Goal: Task Accomplishment & Management: Complete application form

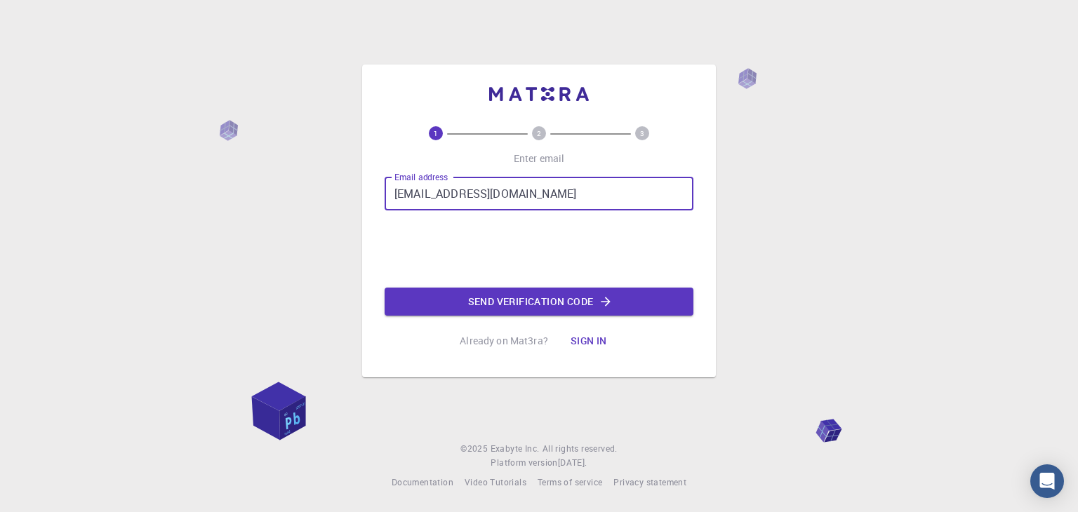
type input "[EMAIL_ADDRESS][DOMAIN_NAME]"
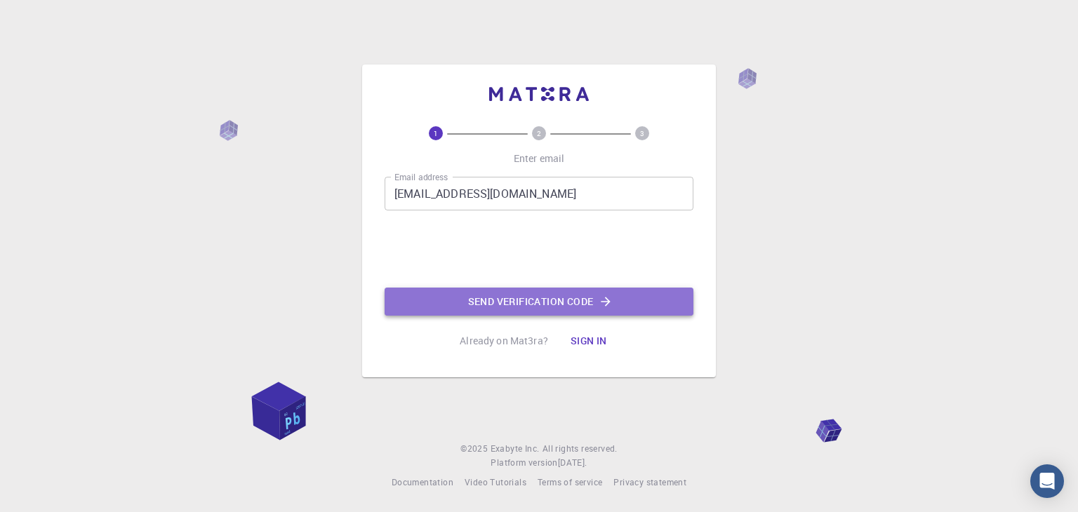
click at [510, 295] on button "Send verification code" at bounding box center [539, 302] width 309 height 28
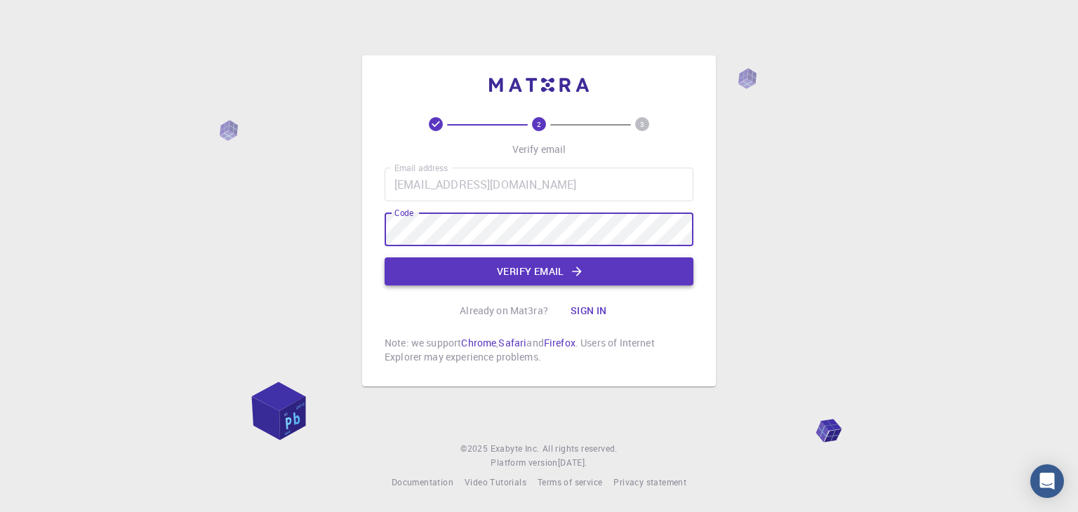
click at [488, 269] on button "Verify email" at bounding box center [539, 272] width 309 height 28
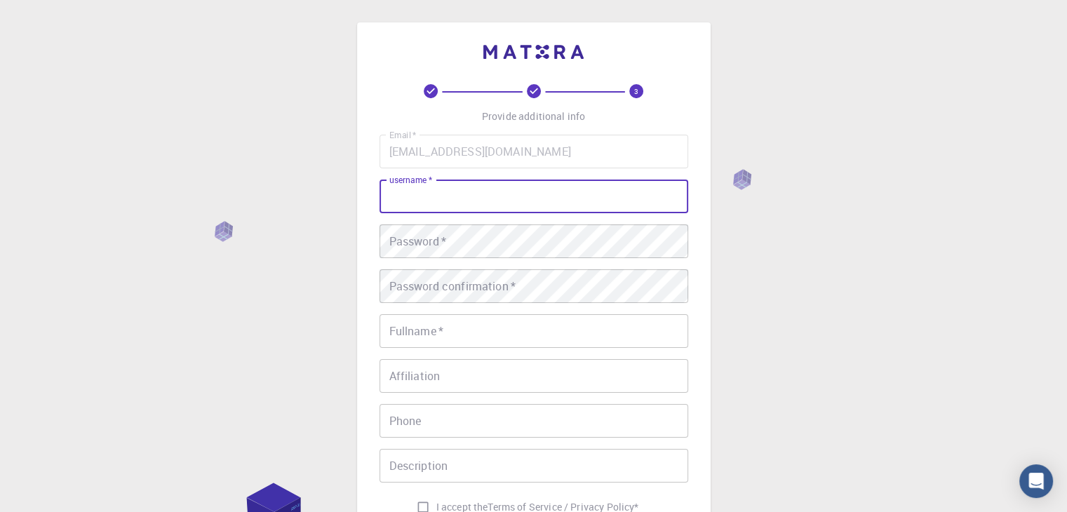
click at [472, 206] on input "username   *" at bounding box center [534, 197] width 309 height 34
type input "azalea"
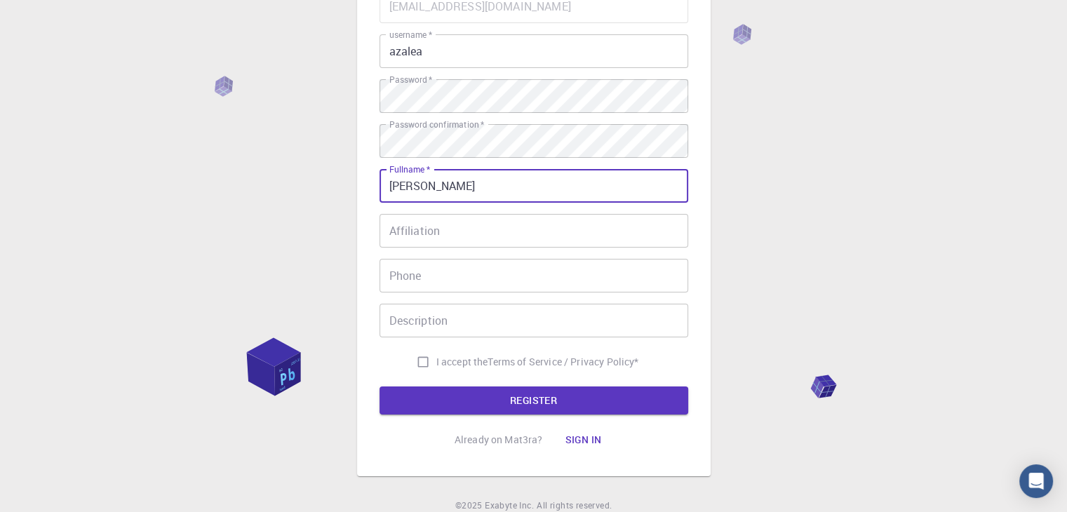
scroll to position [146, 0]
type input "[PERSON_NAME]"
click at [438, 268] on input "Phone" at bounding box center [534, 275] width 309 height 34
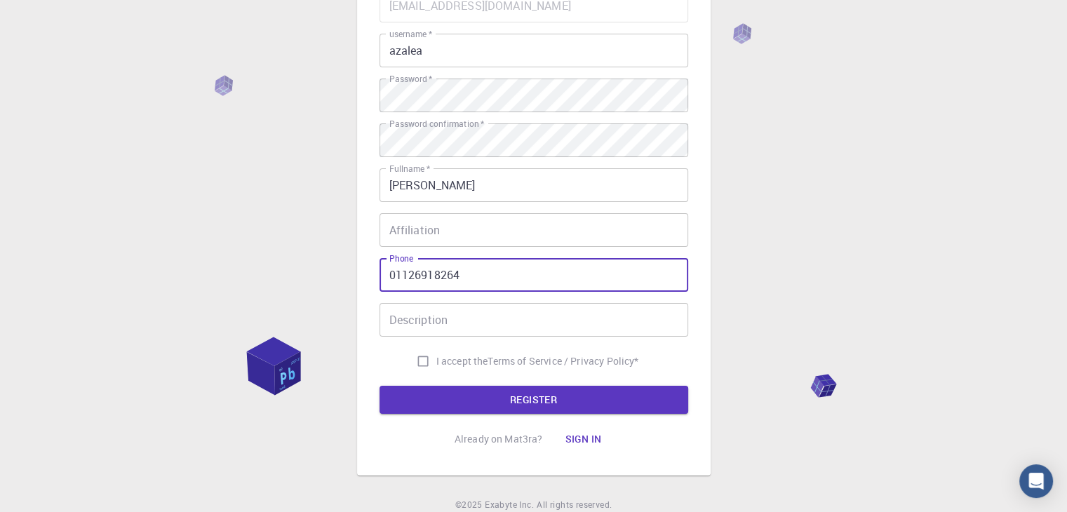
type input "01126918264"
click at [449, 324] on input "Description" at bounding box center [534, 320] width 309 height 34
click at [422, 360] on input "I accept the Terms of Service / Privacy Policy *" at bounding box center [423, 361] width 27 height 27
checkbox input "true"
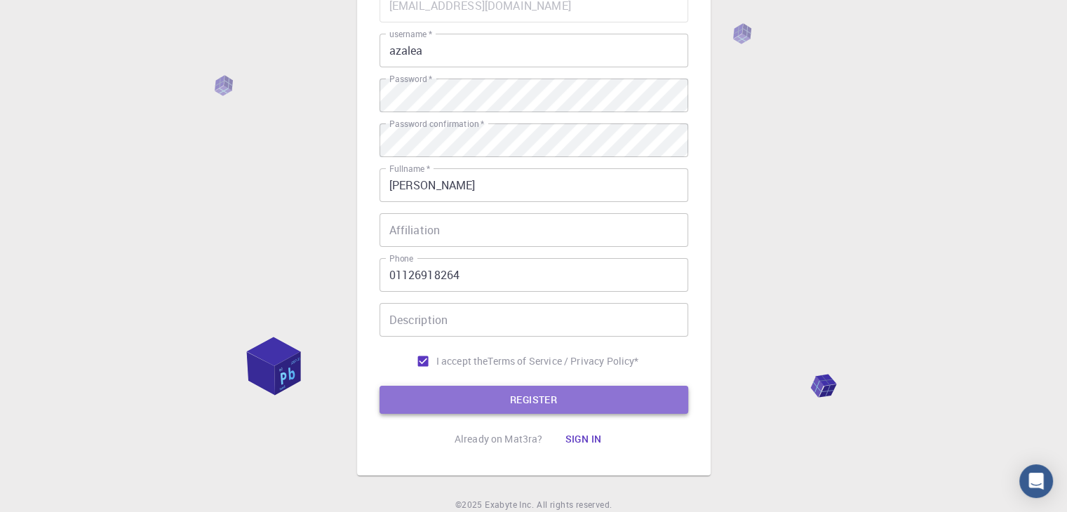
click at [464, 402] on button "REGISTER" at bounding box center [534, 400] width 309 height 28
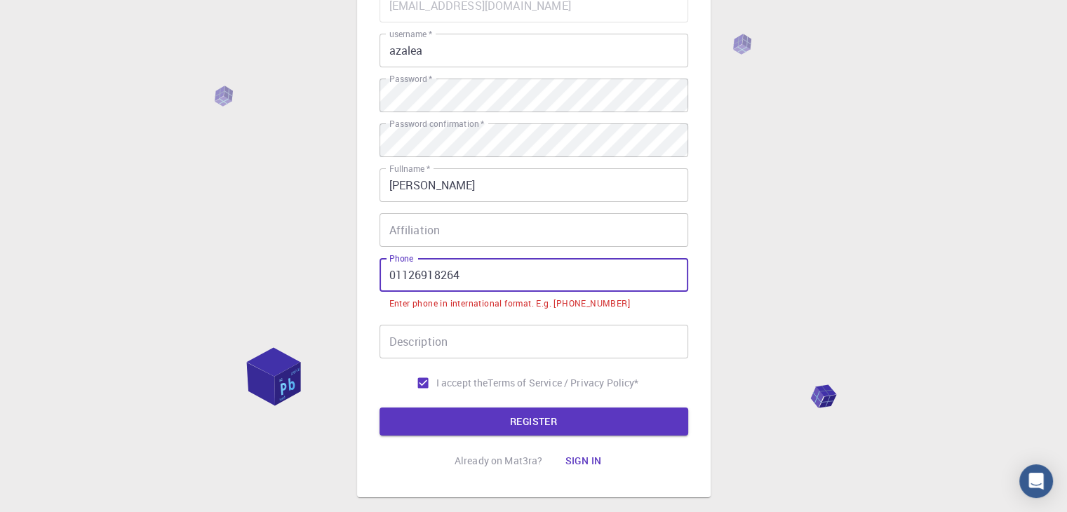
click at [392, 276] on input "01126918264" at bounding box center [534, 275] width 309 height 34
click at [385, 275] on input "01126918264" at bounding box center [534, 275] width 309 height 34
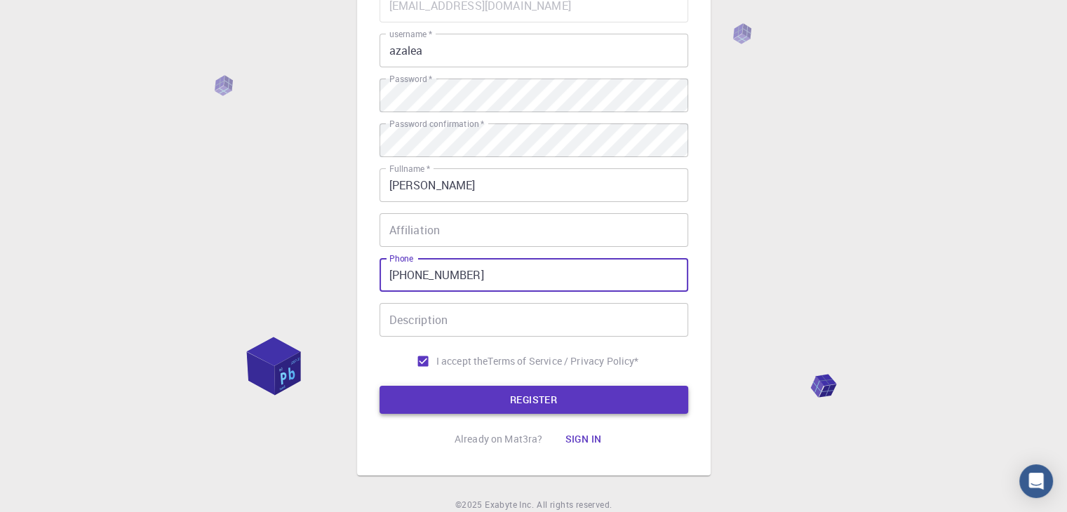
type input "[PHONE_NUMBER]"
click at [451, 403] on button "REGISTER" at bounding box center [534, 400] width 309 height 28
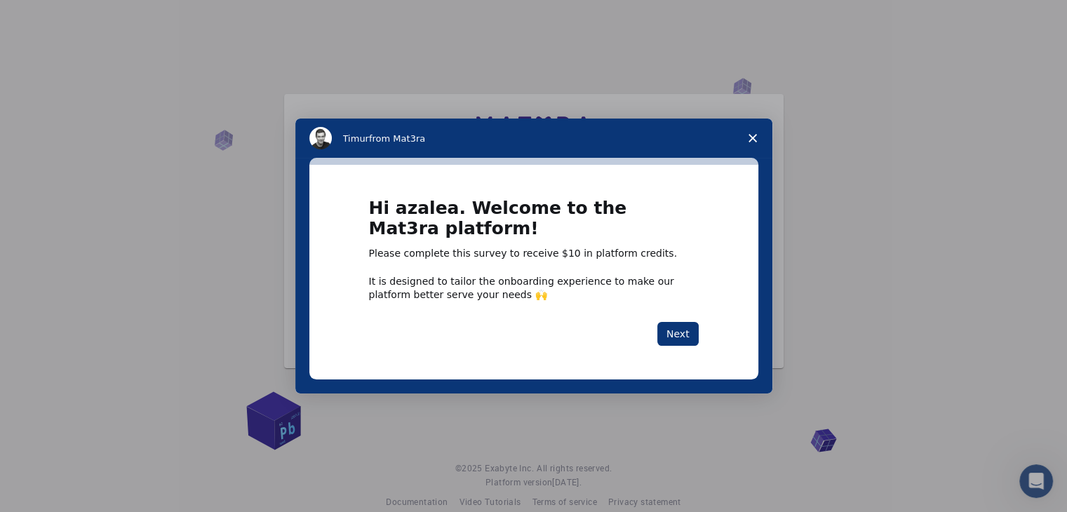
click at [755, 142] on polygon "Close survey" at bounding box center [753, 138] width 8 height 8
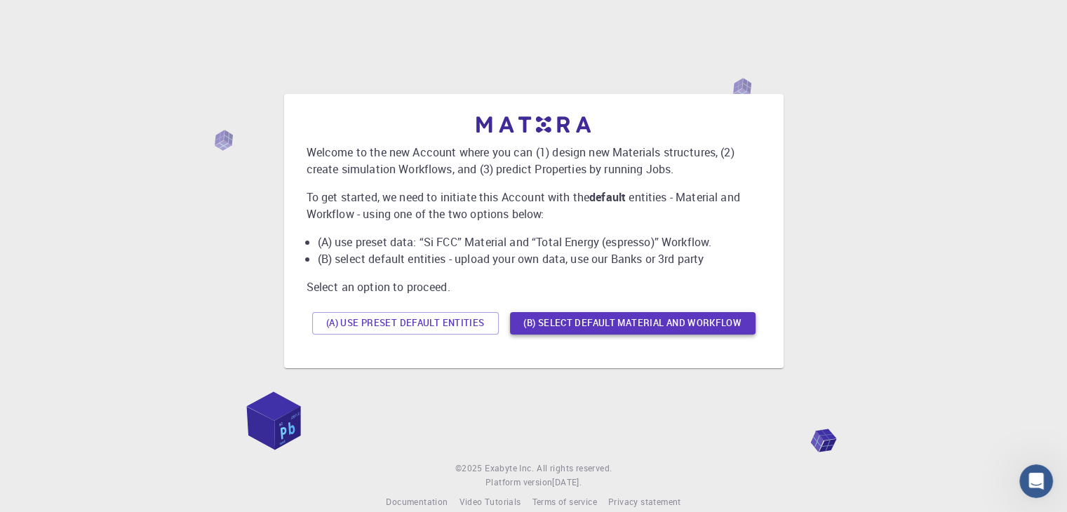
click at [575, 328] on button "(B) Select default material and workflow" at bounding box center [633, 323] width 246 height 22
